Goal: Communication & Community: Ask a question

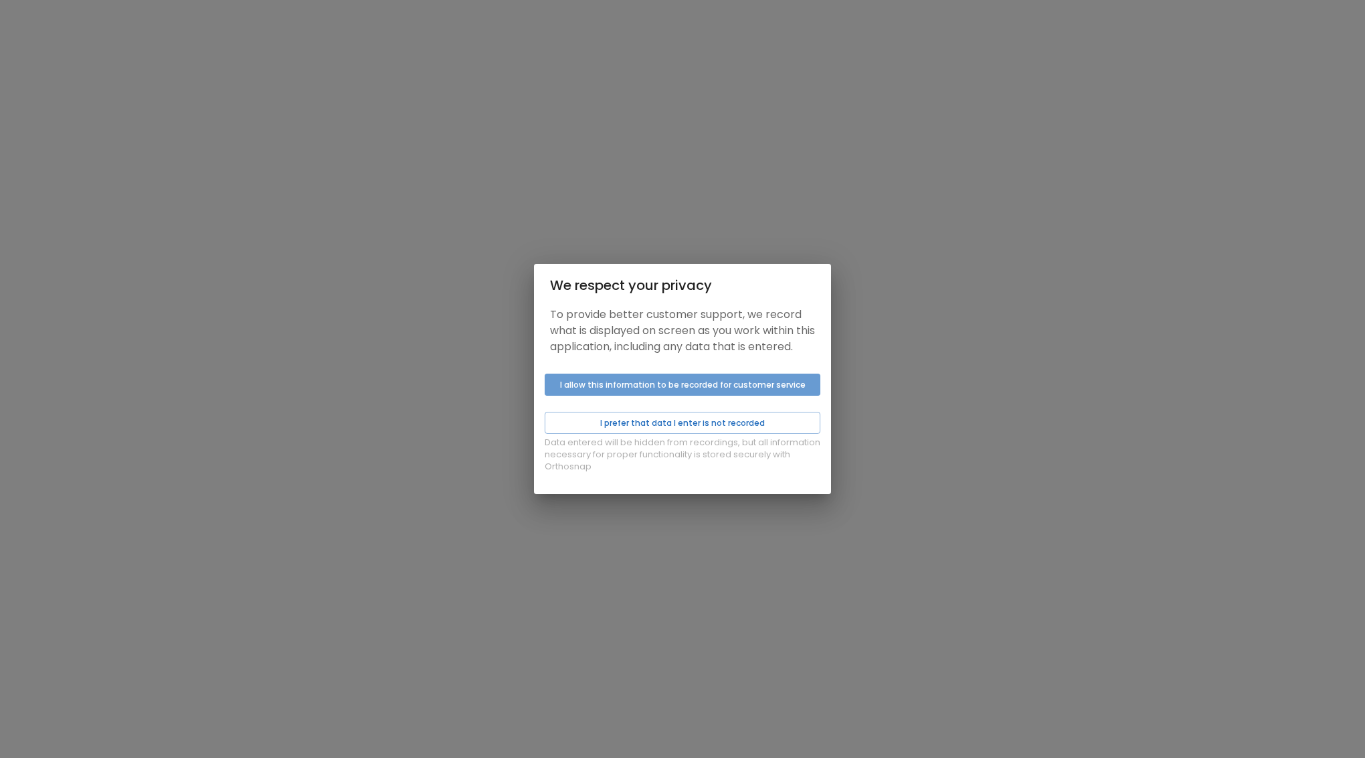
click at [656, 396] on button "I allow this information to be recorded for customer service" at bounding box center [683, 384] width 276 height 22
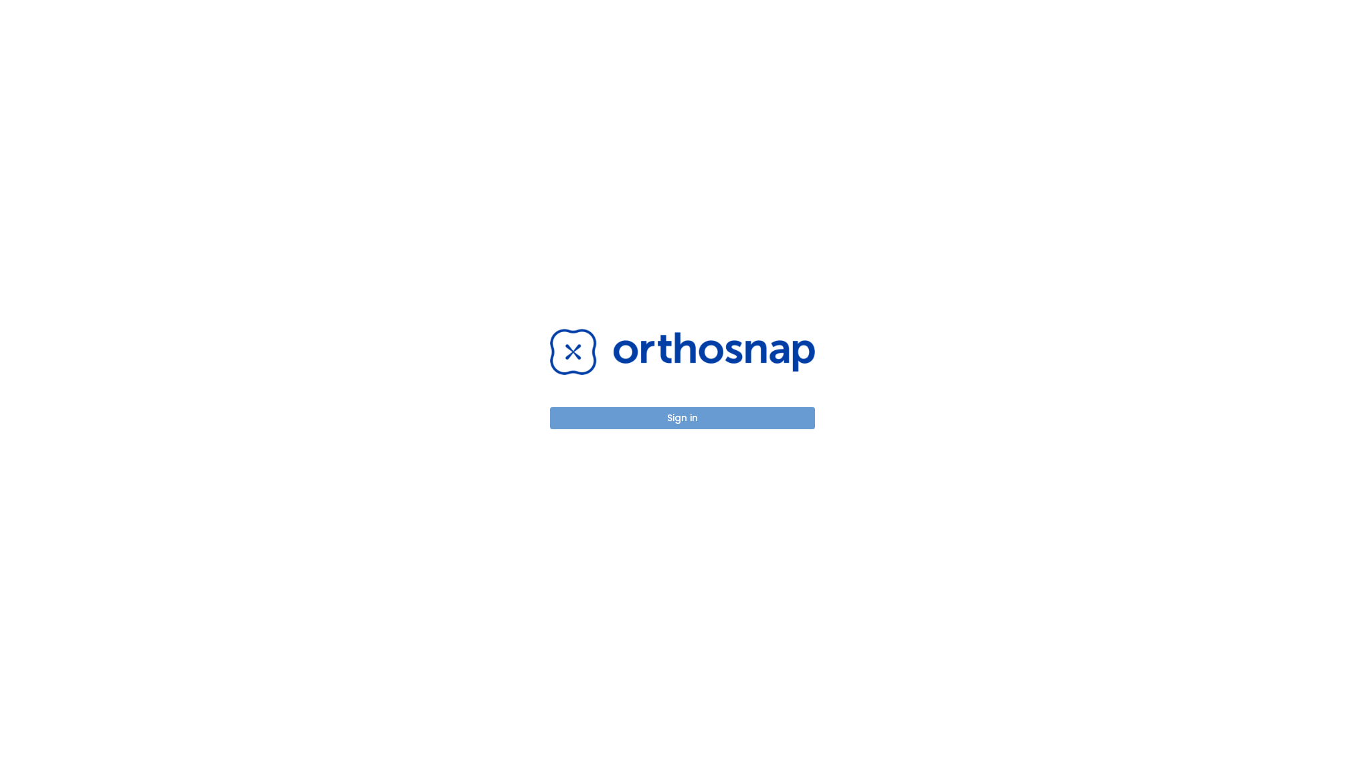
click at [694, 420] on button "Sign in" at bounding box center [682, 418] width 265 height 22
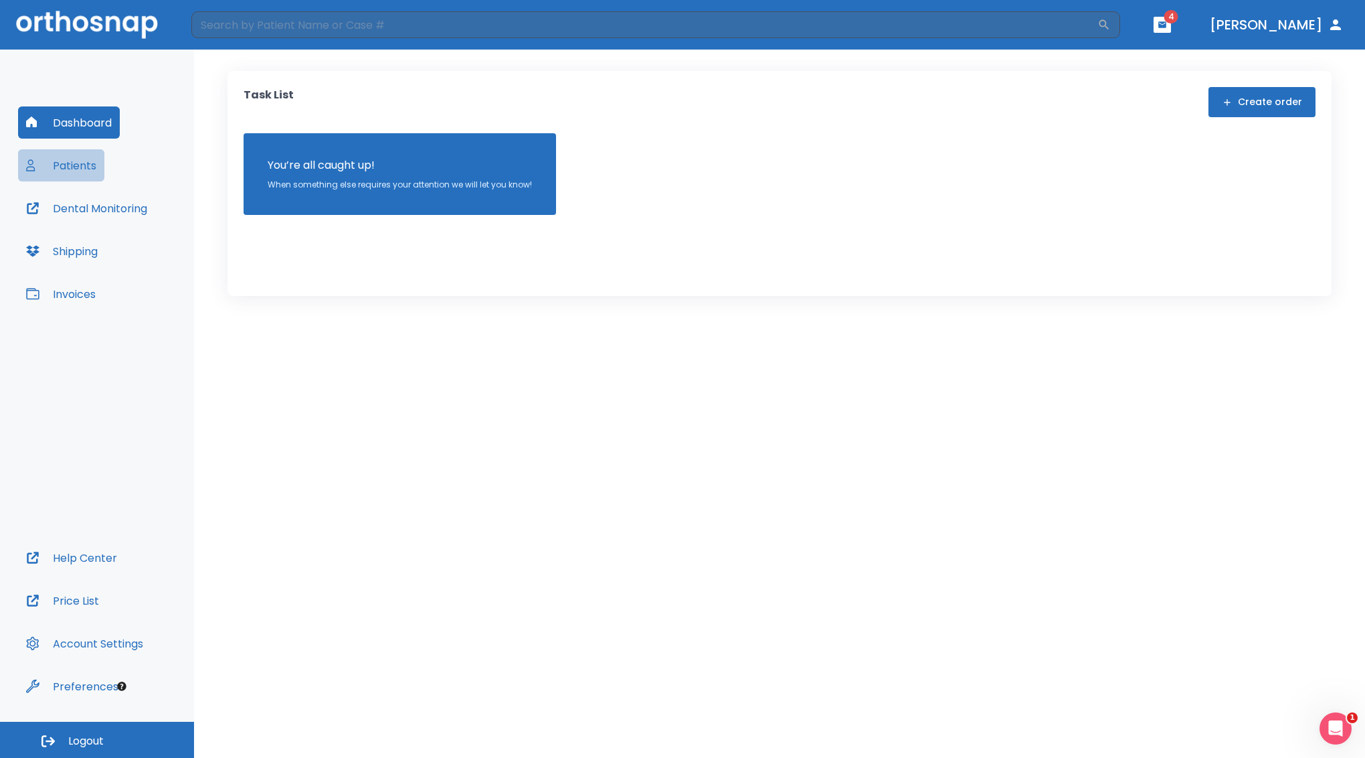
click at [78, 162] on button "Patients" at bounding box center [61, 165] width 86 height 32
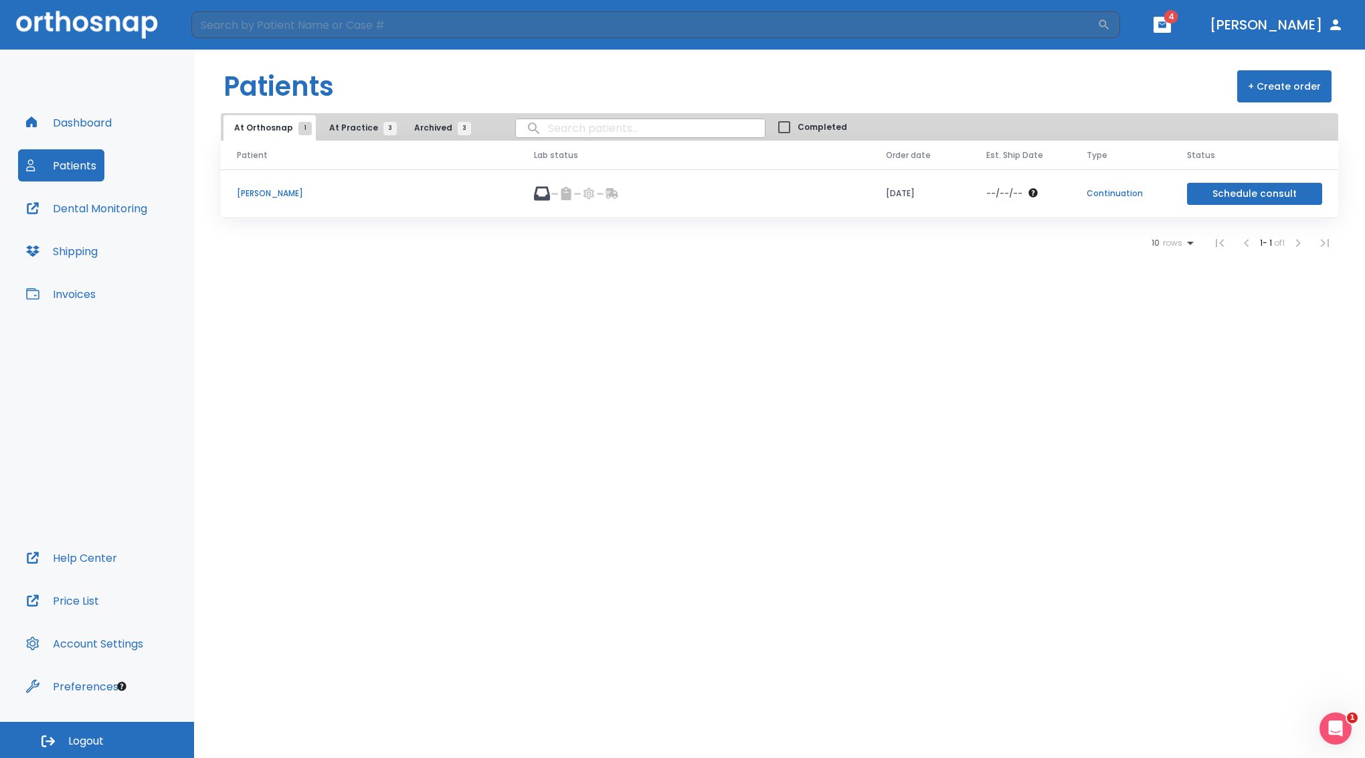
click at [276, 195] on p "[PERSON_NAME]" at bounding box center [369, 193] width 265 height 12
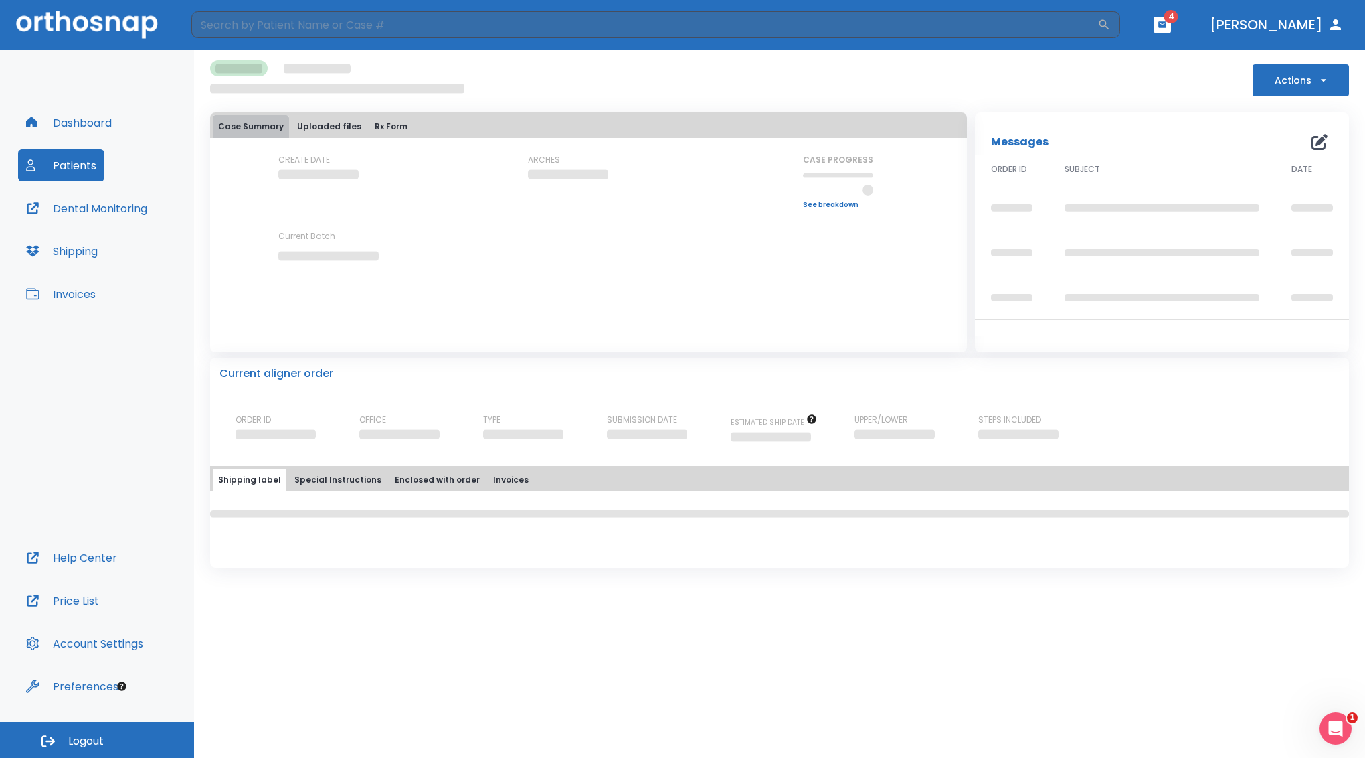
click at [258, 122] on button "Case Summary" at bounding box center [251, 126] width 76 height 23
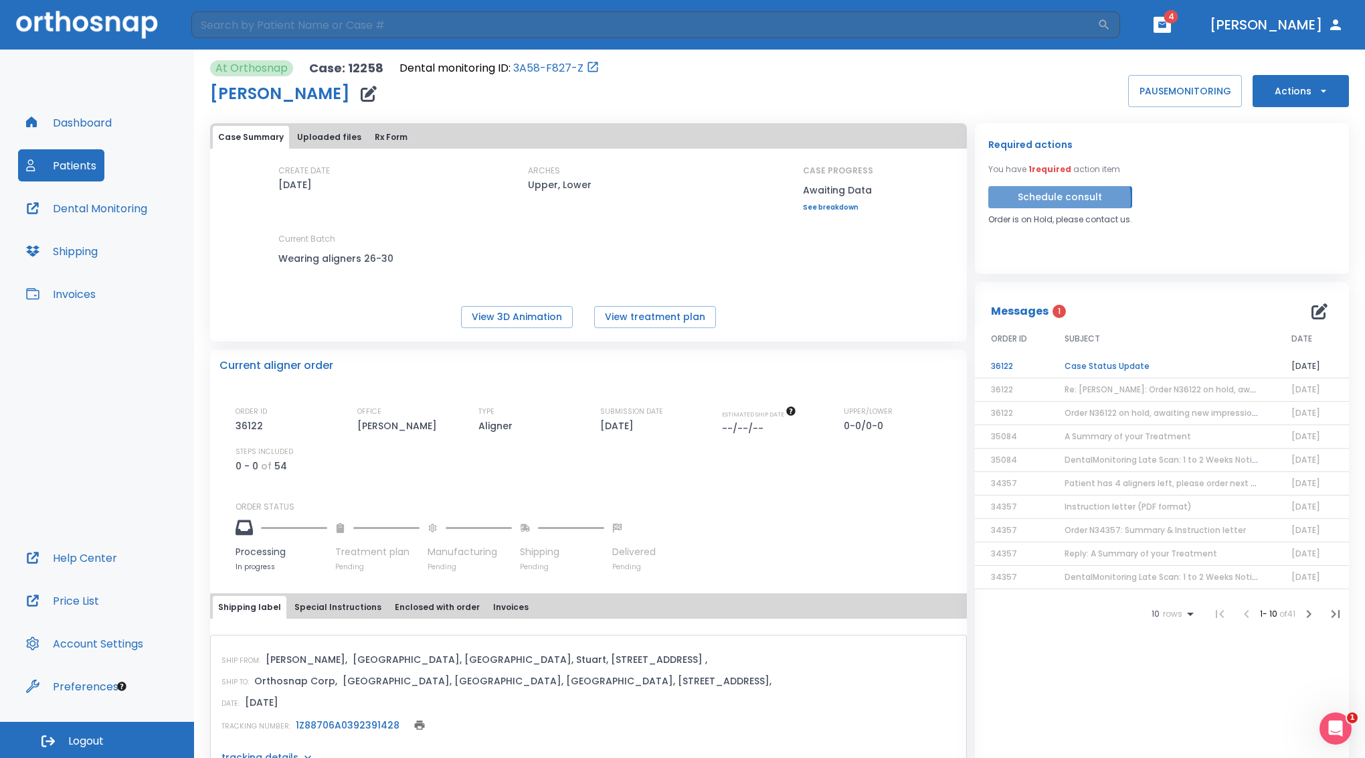
click at [1043, 204] on button "Schedule consult" at bounding box center [1060, 197] width 144 height 22
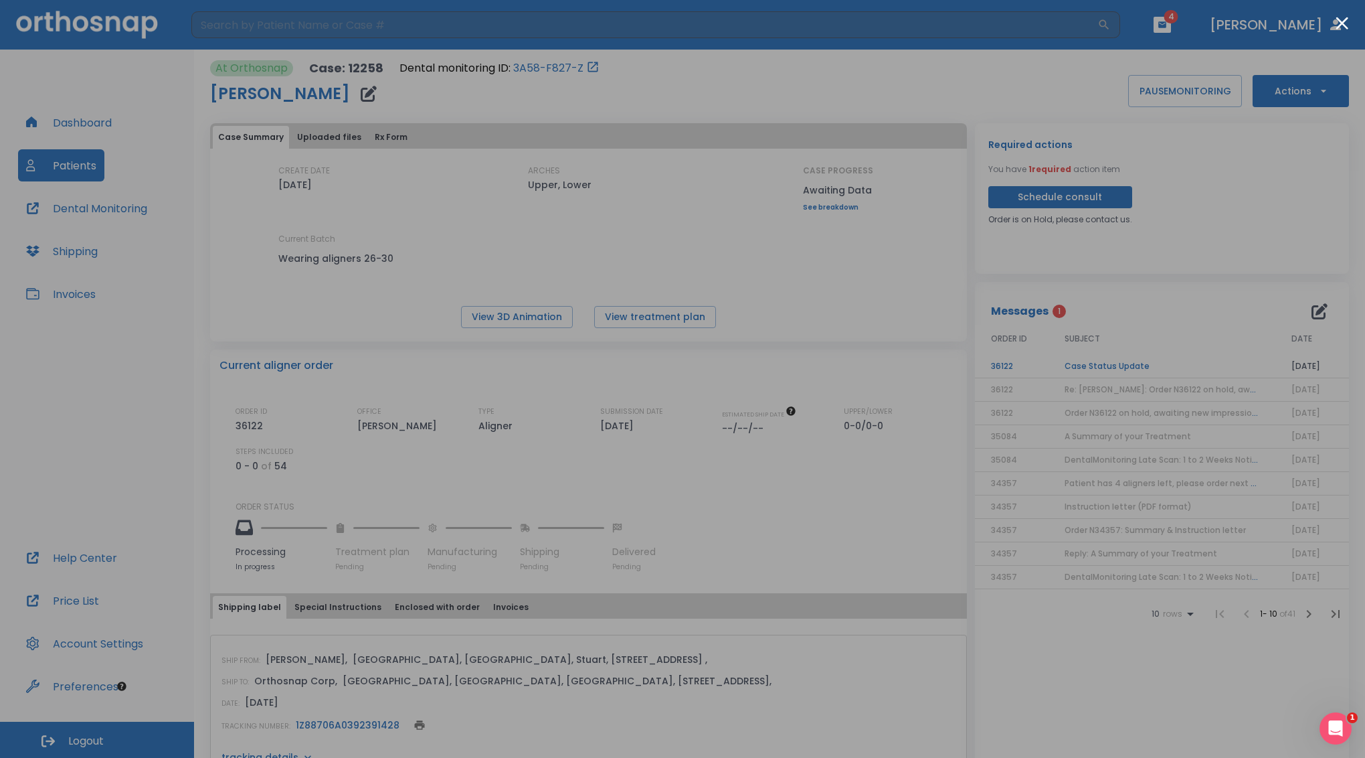
click at [855, 147] on div at bounding box center [682, 379] width 1365 height 758
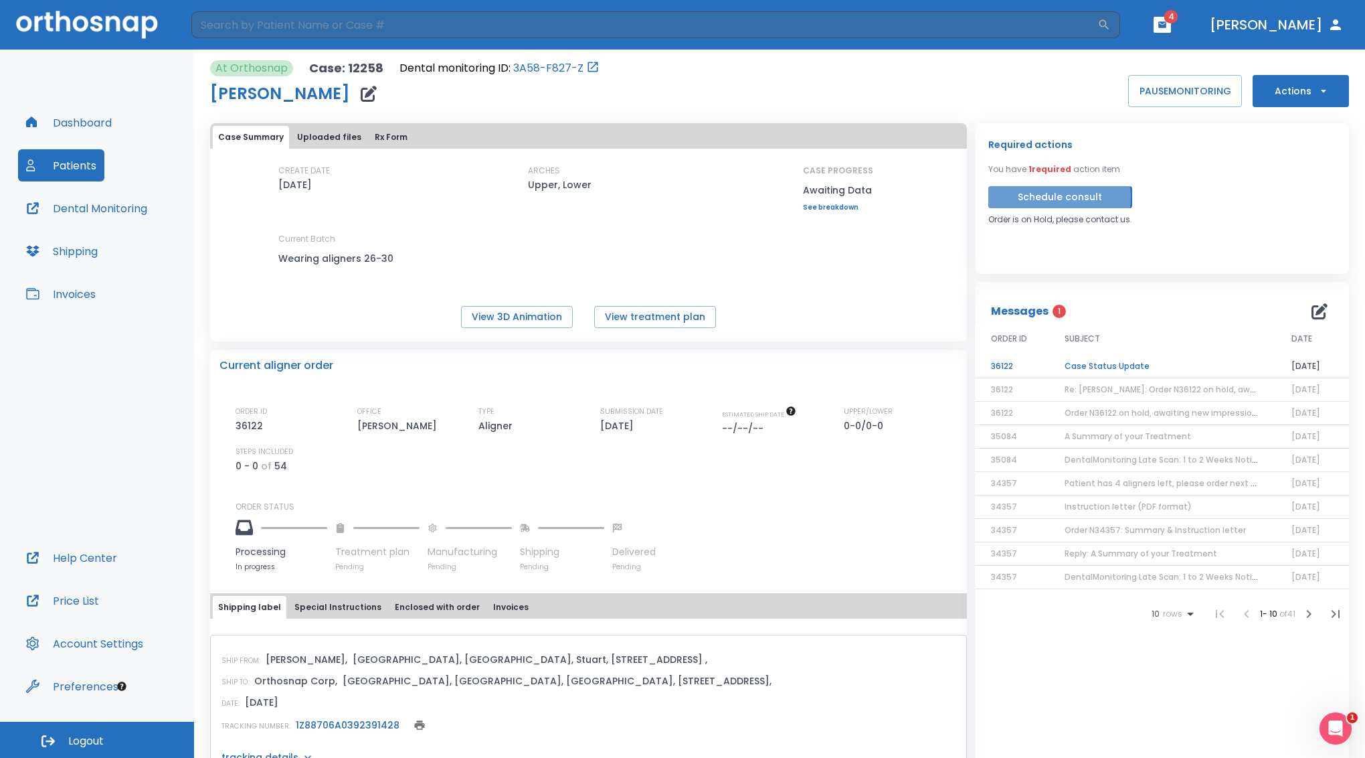
click at [1047, 202] on button "Schedule consult" at bounding box center [1060, 197] width 144 height 22
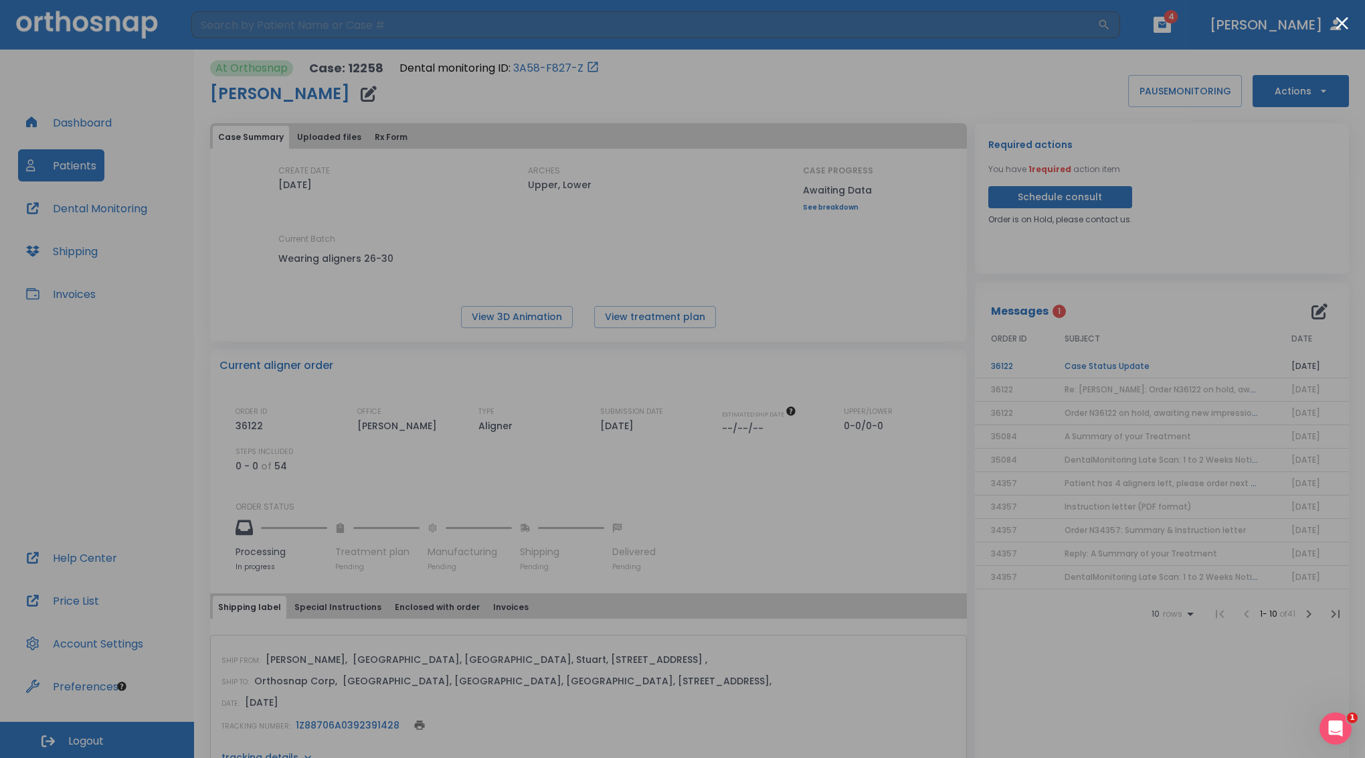
click at [90, 554] on div at bounding box center [682, 379] width 1365 height 758
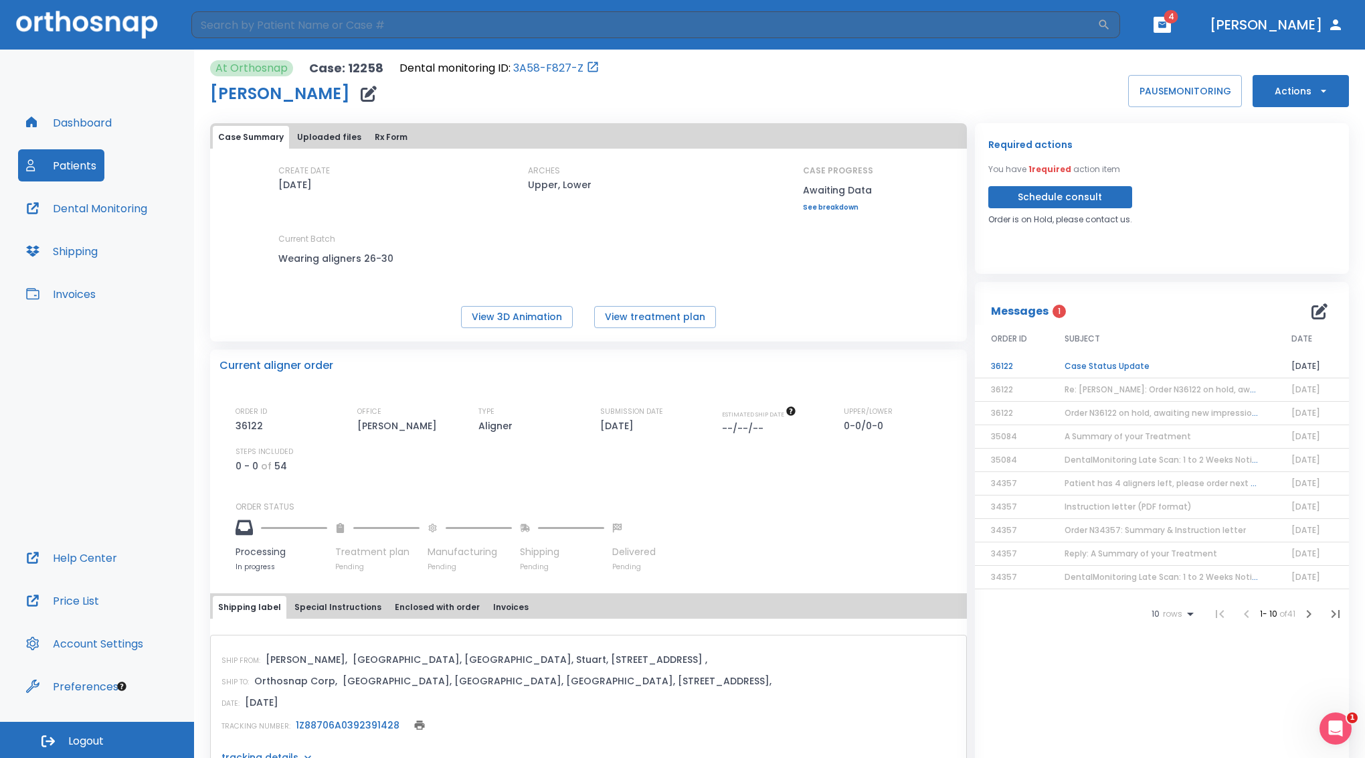
click at [62, 555] on button "Help Center" at bounding box center [71, 557] width 107 height 32
click at [1332, 729] on icon "Open Intercom Messenger" at bounding box center [1334, 726] width 22 height 22
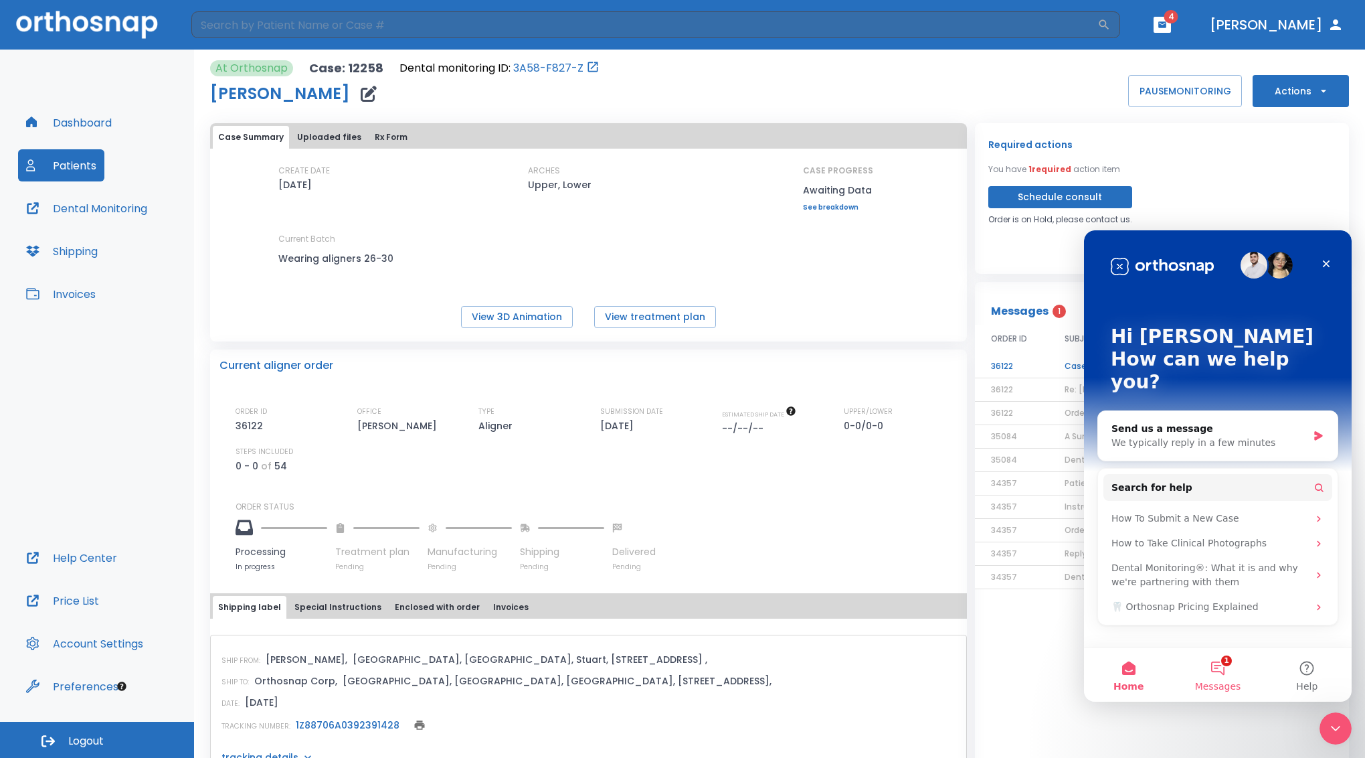
click at [1207, 667] on button "1 Messages" at bounding box center [1217, 675] width 89 height 54
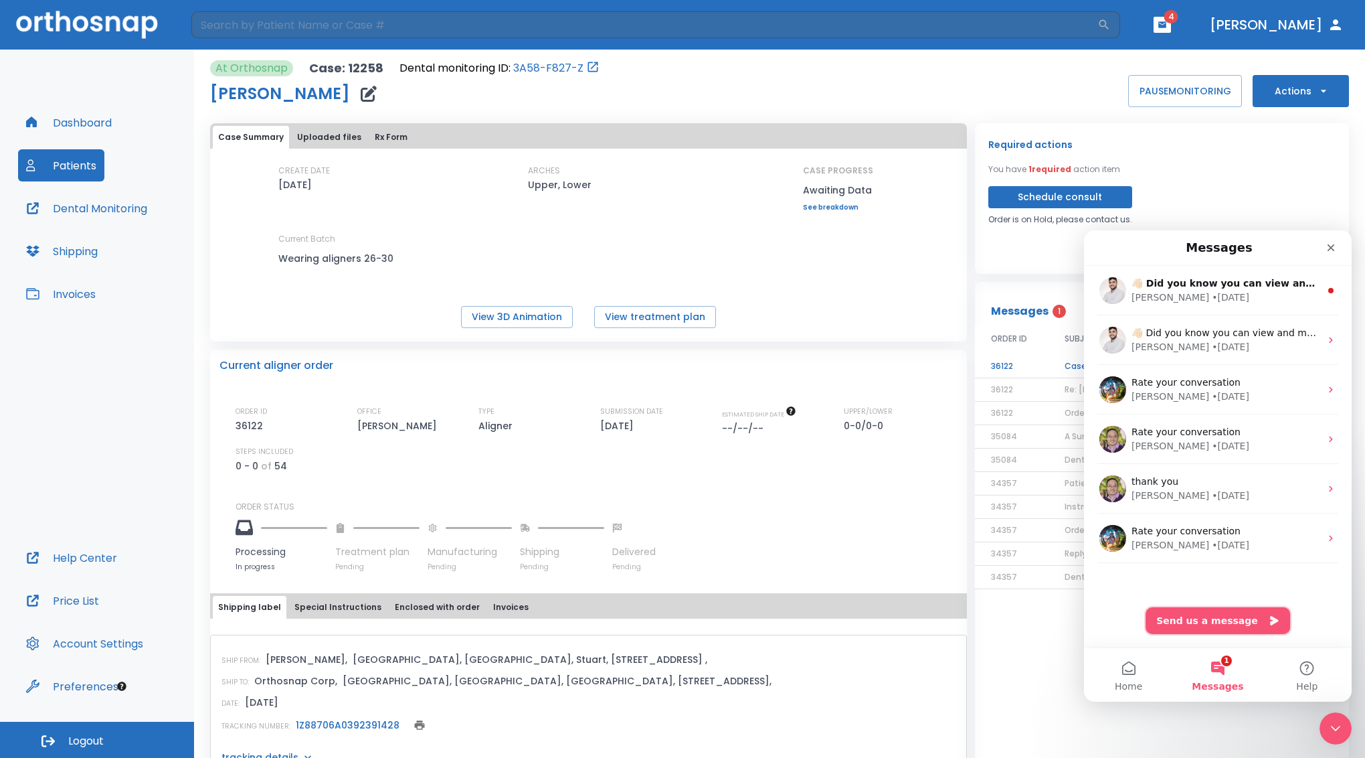
click at [1237, 622] on button "Send us a message" at bounding box center [1218, 620] width 145 height 27
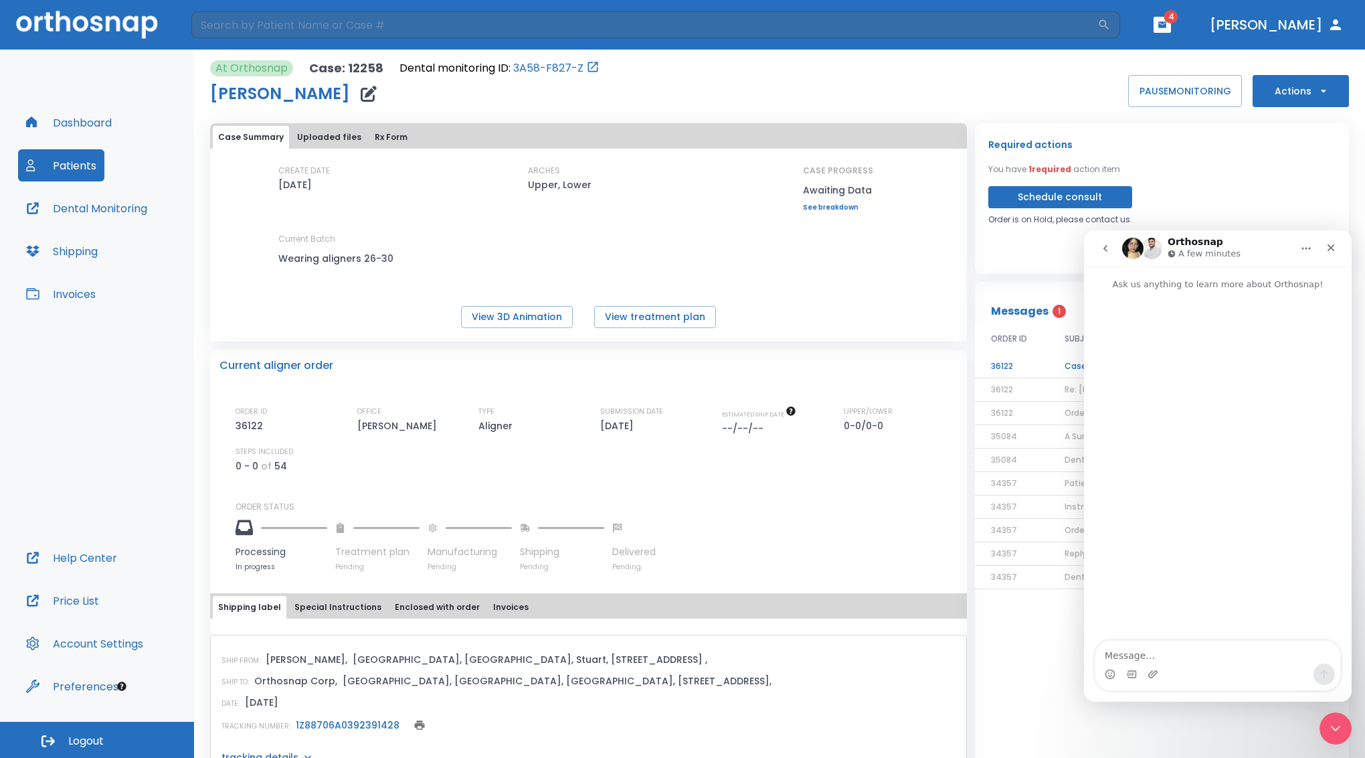
click at [1132, 661] on textarea "Message…" at bounding box center [1218, 651] width 245 height 23
click at [1213, 655] on textarea "Nothing to do with cases. Dr. Benson has taken a course and we do not se" at bounding box center [1218, 645] width 245 height 36
click at [1233, 628] on textarea "Nothing to do with cases. Dr. Benson has taken a course and he does not have o …" at bounding box center [1218, 631] width 245 height 63
click at [1143, 657] on textarea "Nothing to do with cases. Dr. Benson has taken a course and he does not have th…" at bounding box center [1218, 631] width 245 height 63
type textarea "Nothing to do with cases. Dr. Benson has taken a course and he does not have th…"
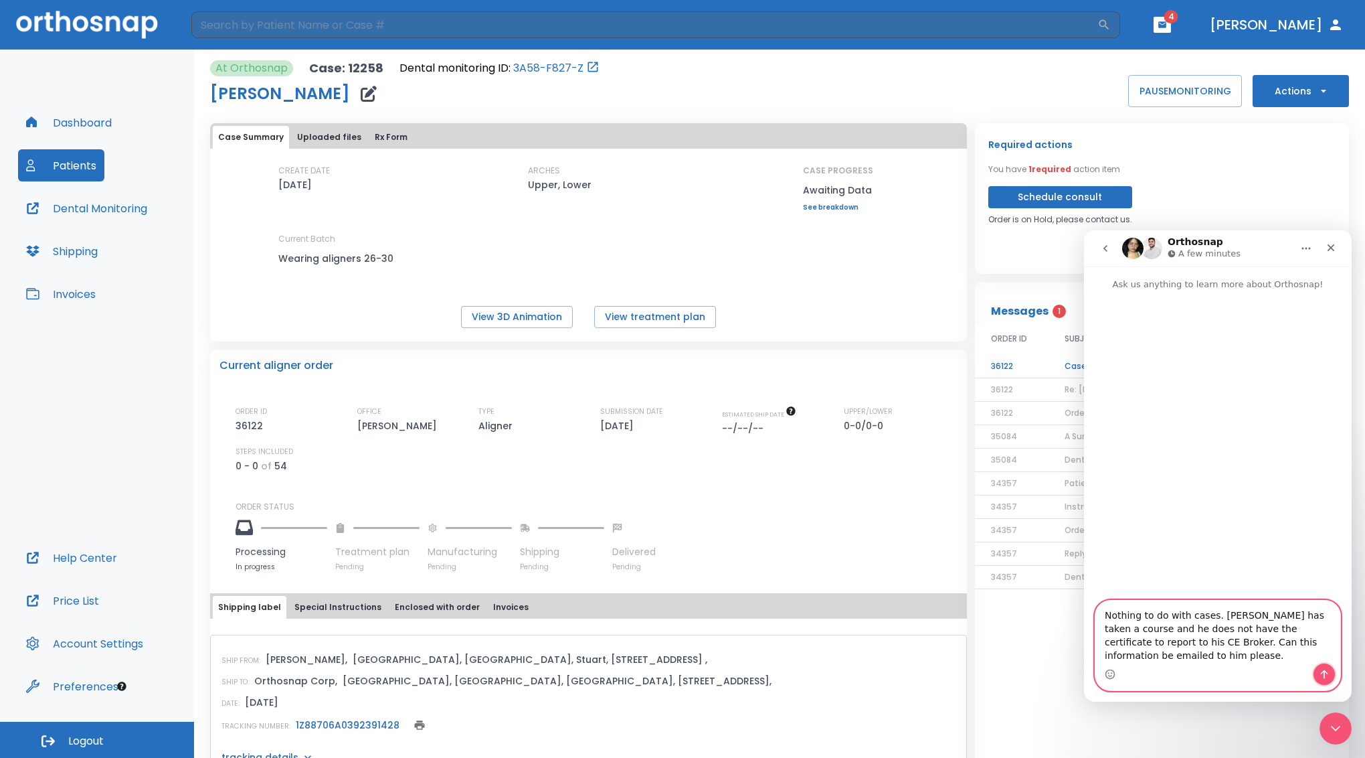
click at [1328, 671] on icon "Send a message…" at bounding box center [1324, 674] width 11 height 11
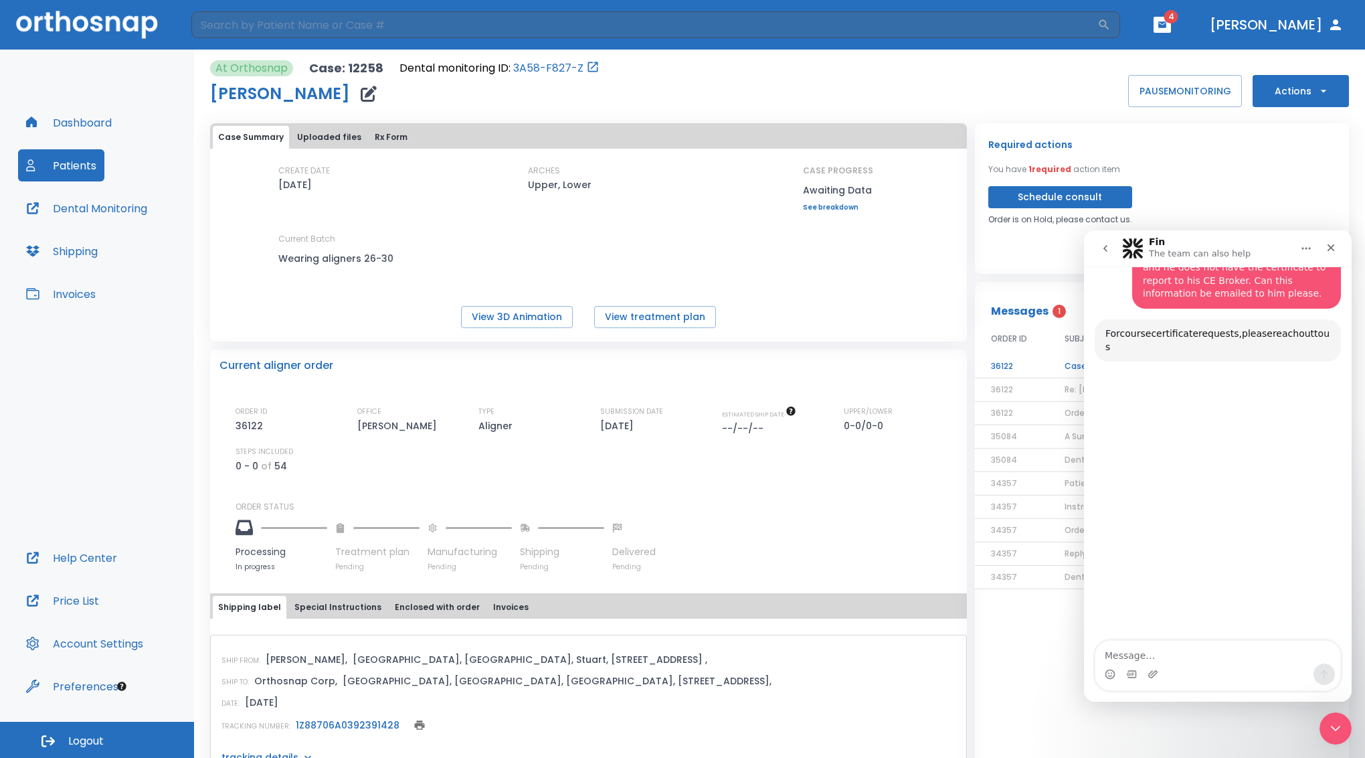
scroll to position [111, 0]
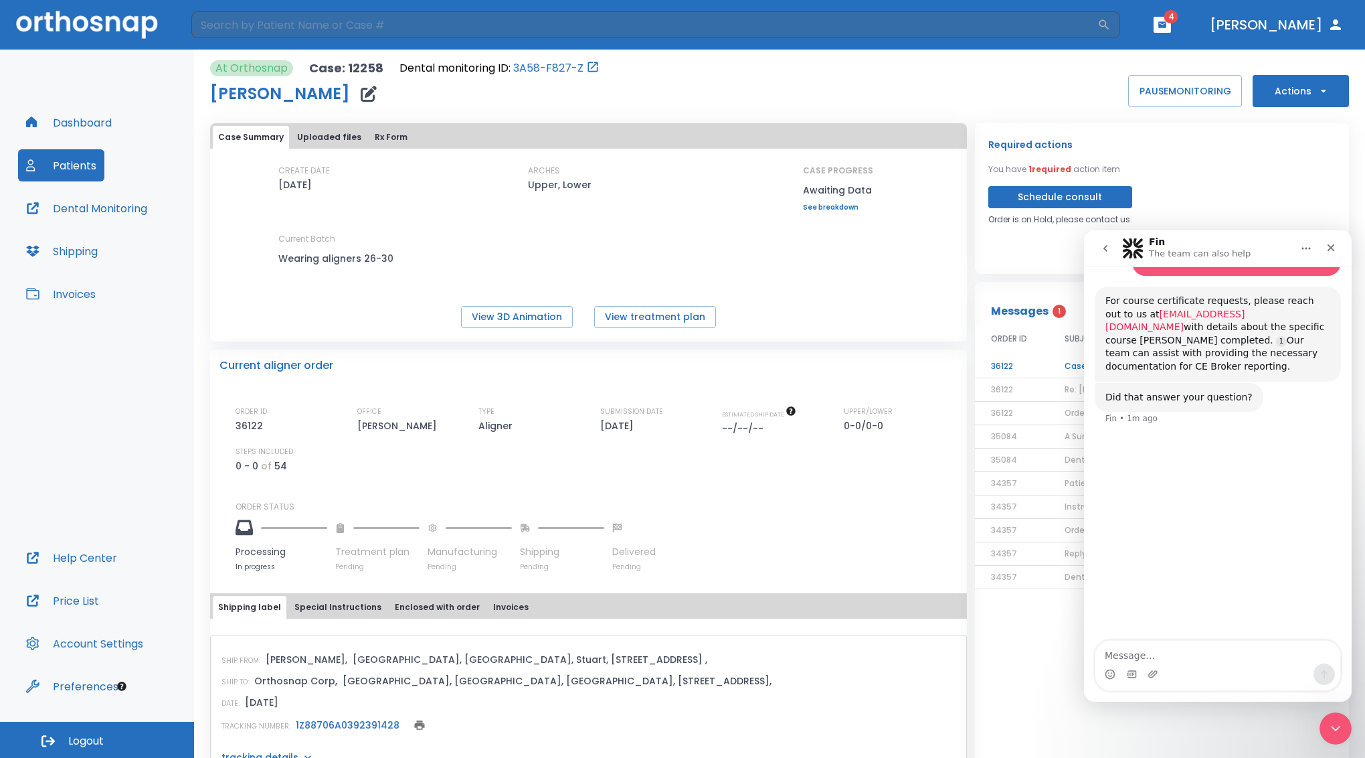
click at [1179, 309] on link "support@orthosnap.com" at bounding box center [1175, 321] width 139 height 24
click at [1337, 248] on div "Close" at bounding box center [1331, 248] width 24 height 24
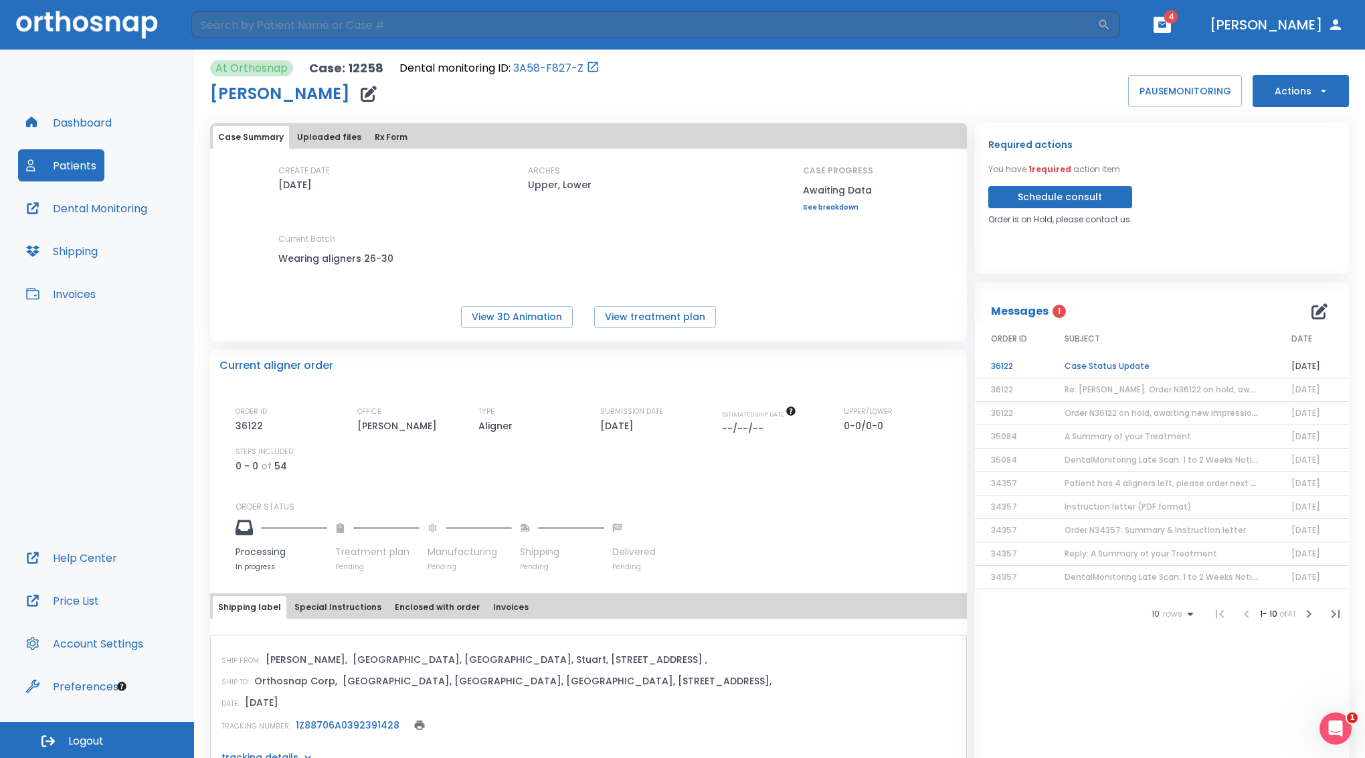
scroll to position [0, 0]
